Goal: Transaction & Acquisition: Subscribe to service/newsletter

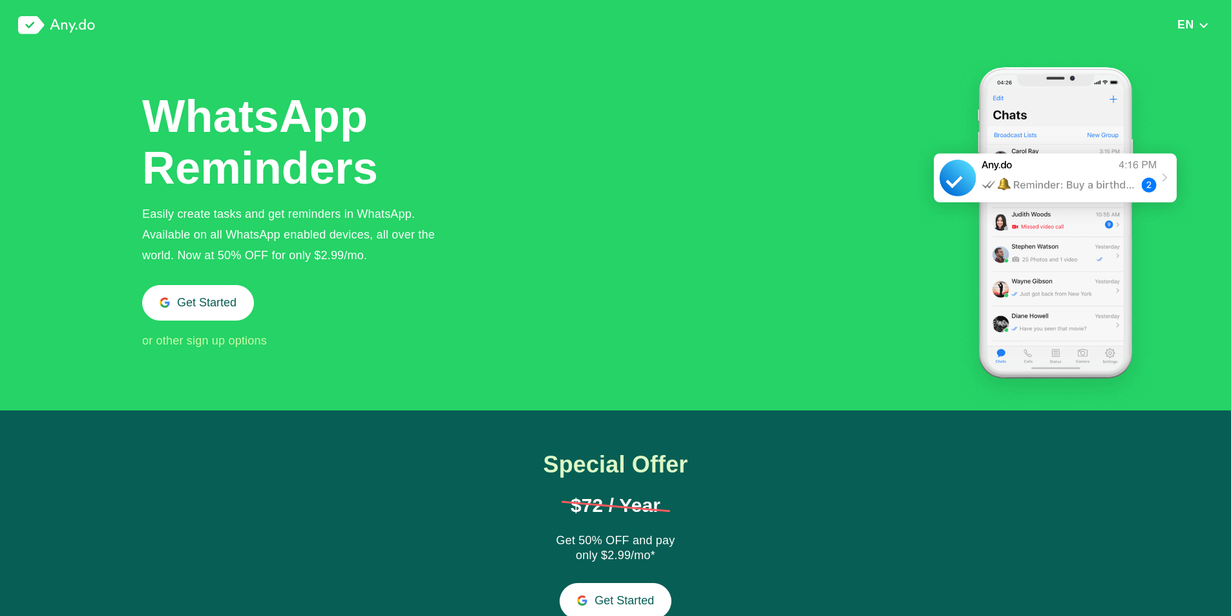
click at [213, 343] on span "or other sign up options" at bounding box center [204, 340] width 125 height 13
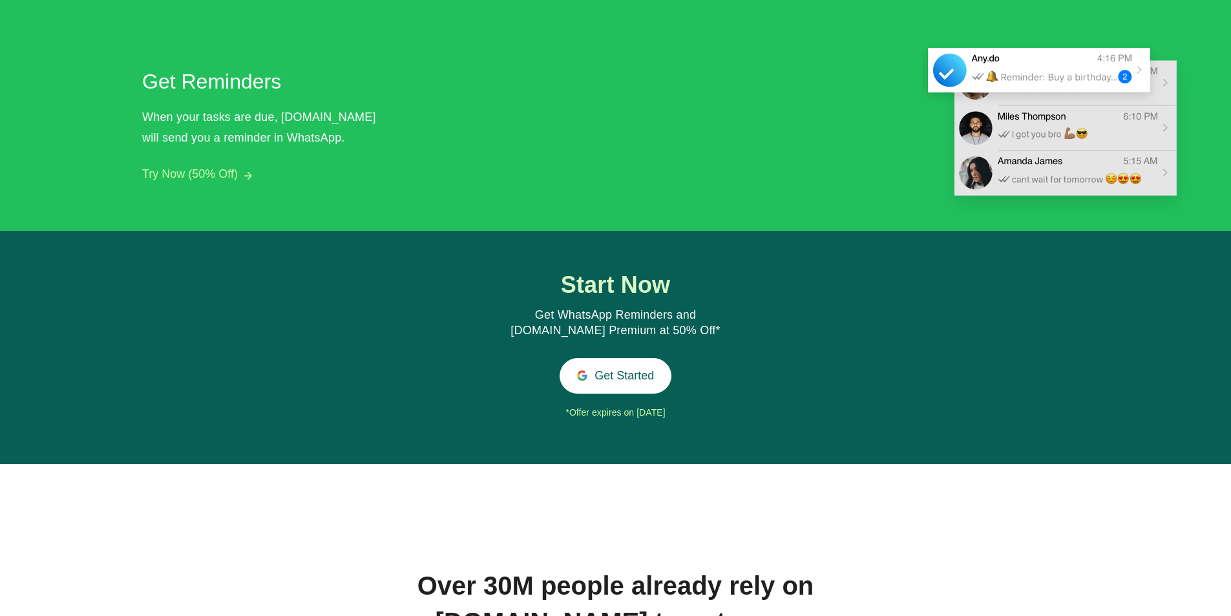
scroll to position [1177, 0]
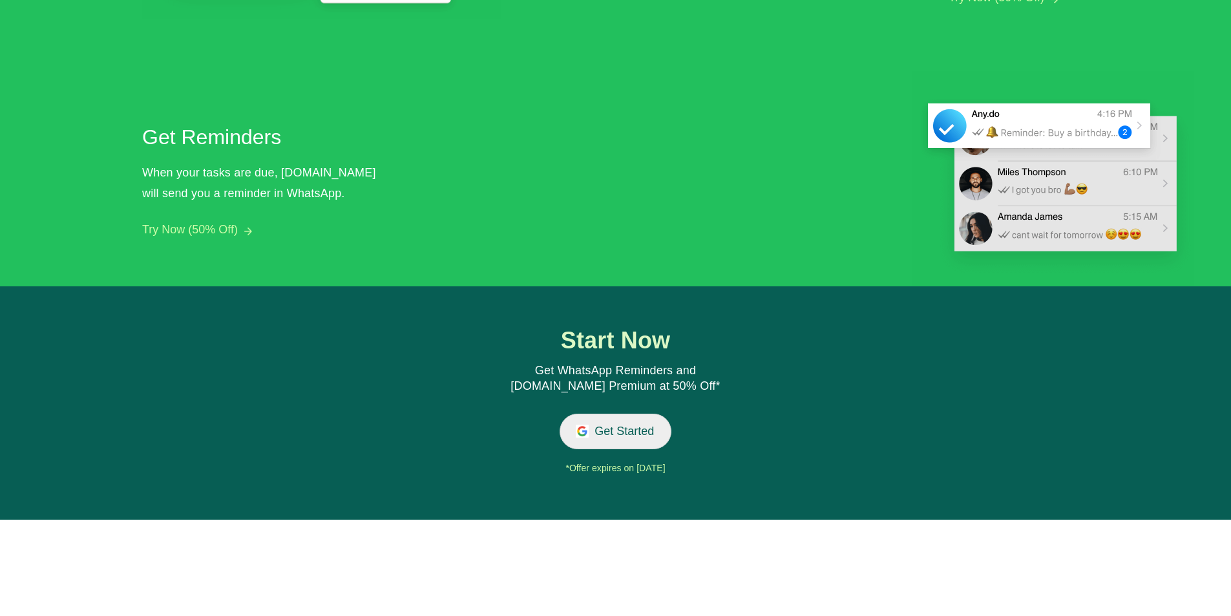
click at [611, 434] on button "Get Started" at bounding box center [615, 431] width 112 height 36
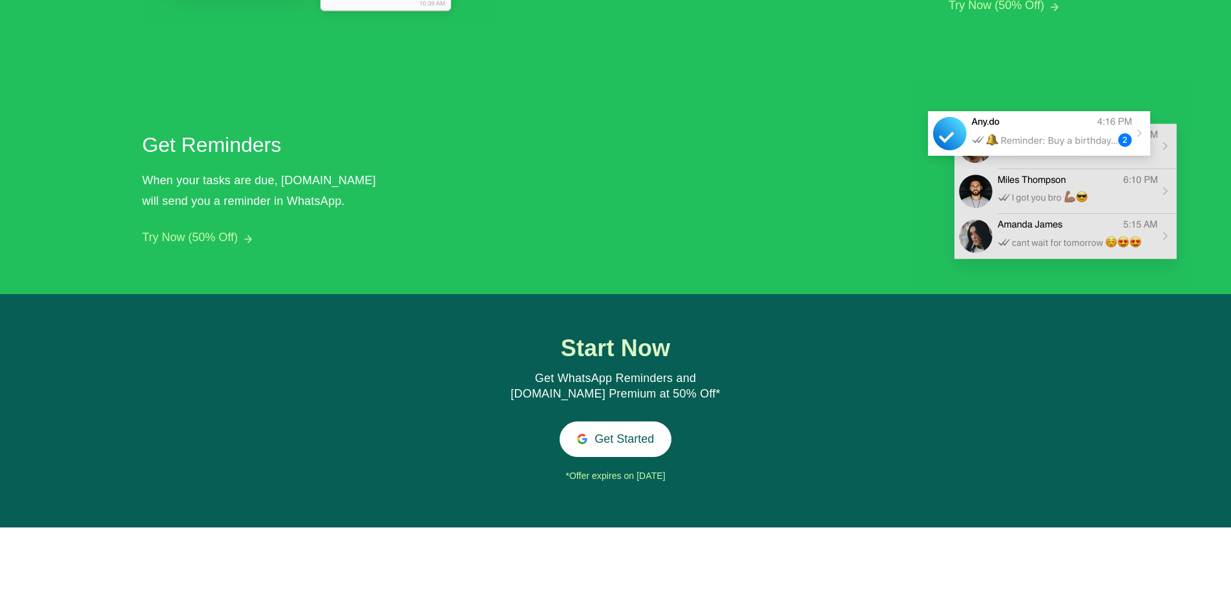
scroll to position [1184, 0]
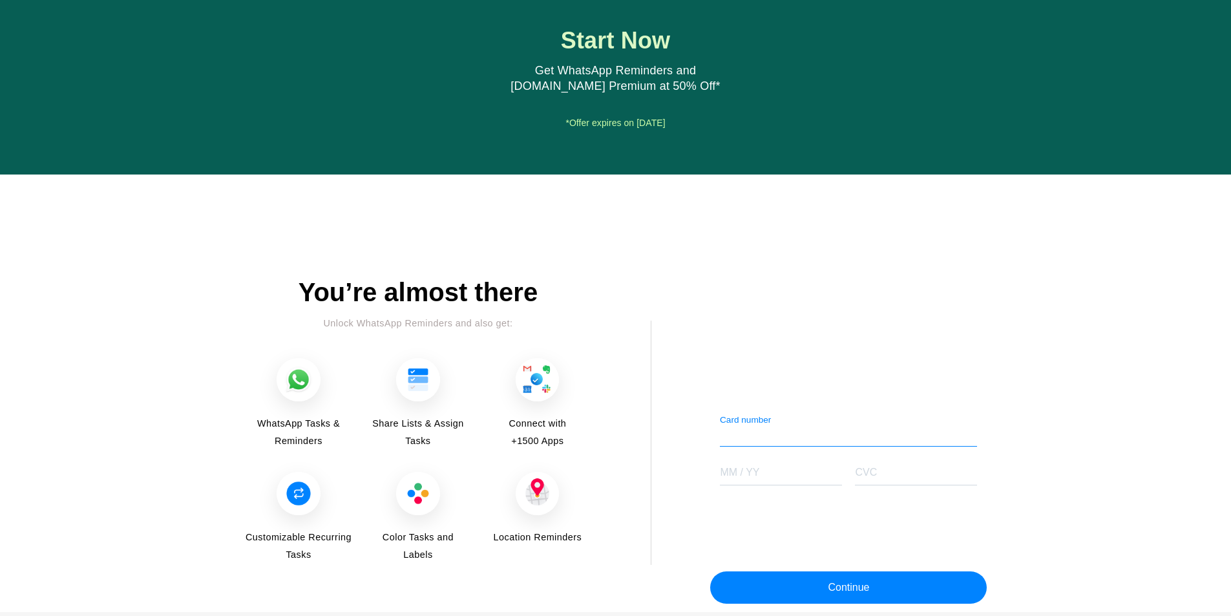
scroll to position [1445, 0]
